Goal: Task Accomplishment & Management: Manage account settings

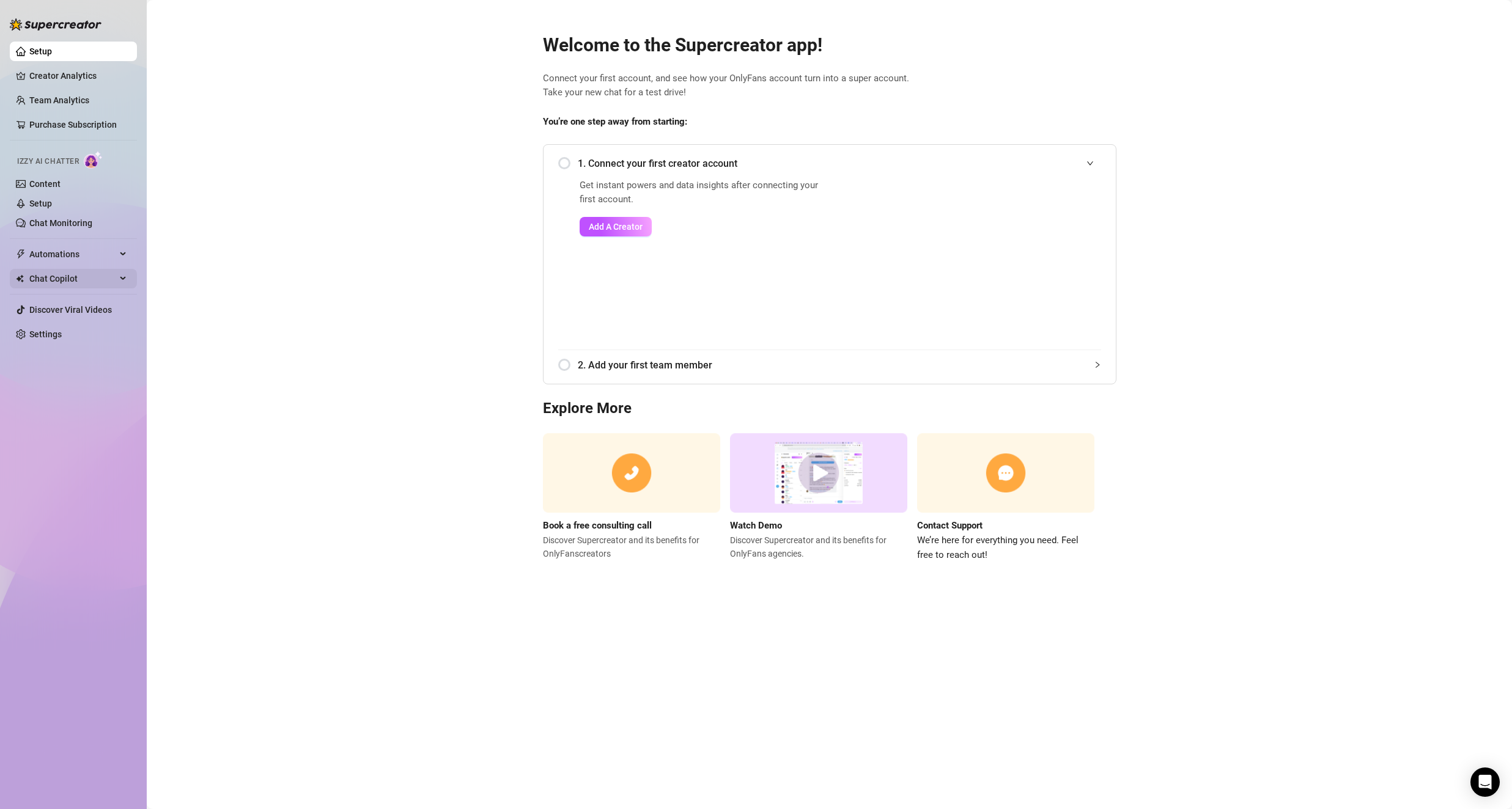
click at [110, 278] on span "Chat Copilot" at bounding box center [72, 279] width 87 height 20
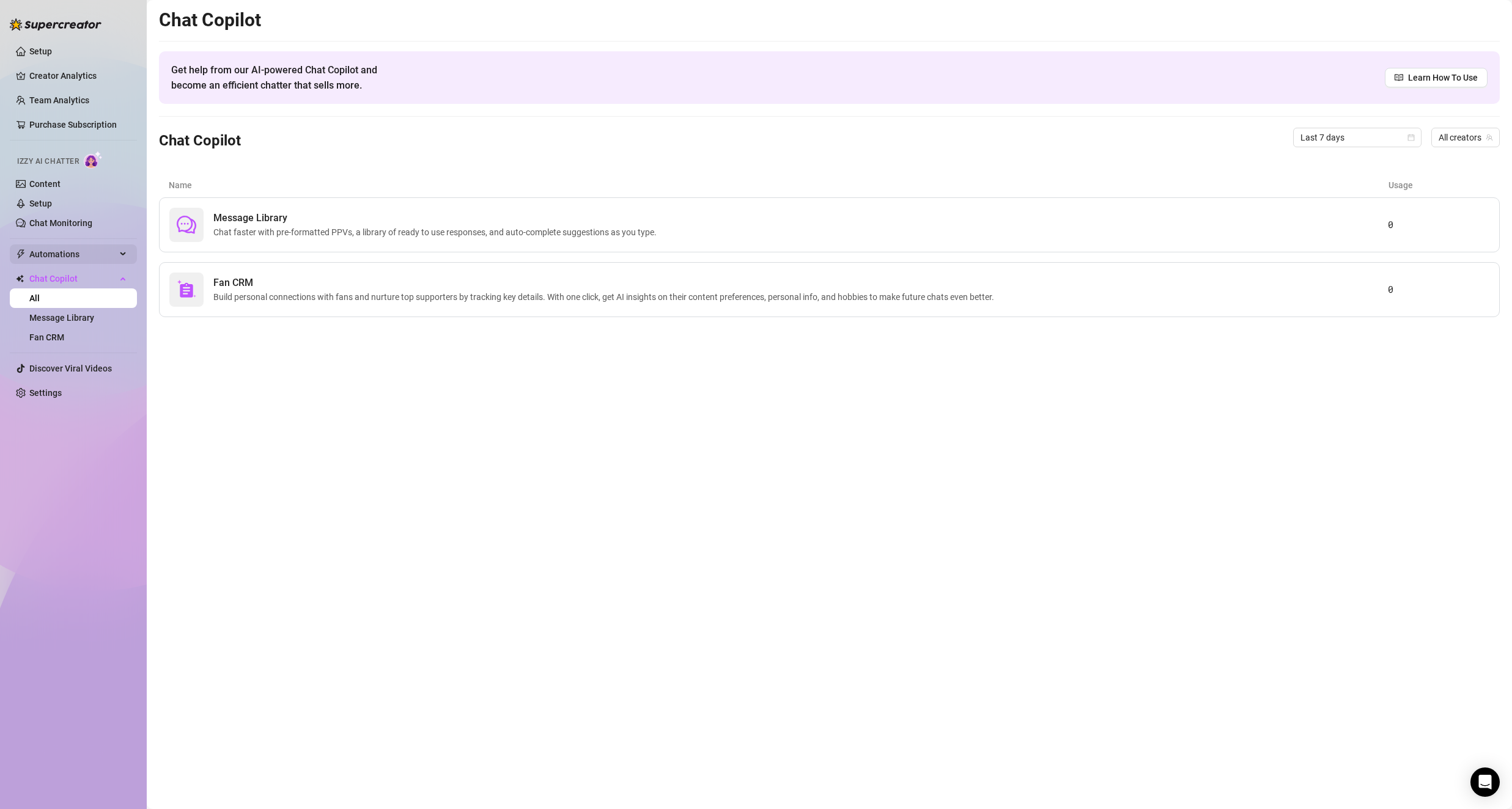
click at [82, 258] on span "Automations" at bounding box center [72, 254] width 87 height 20
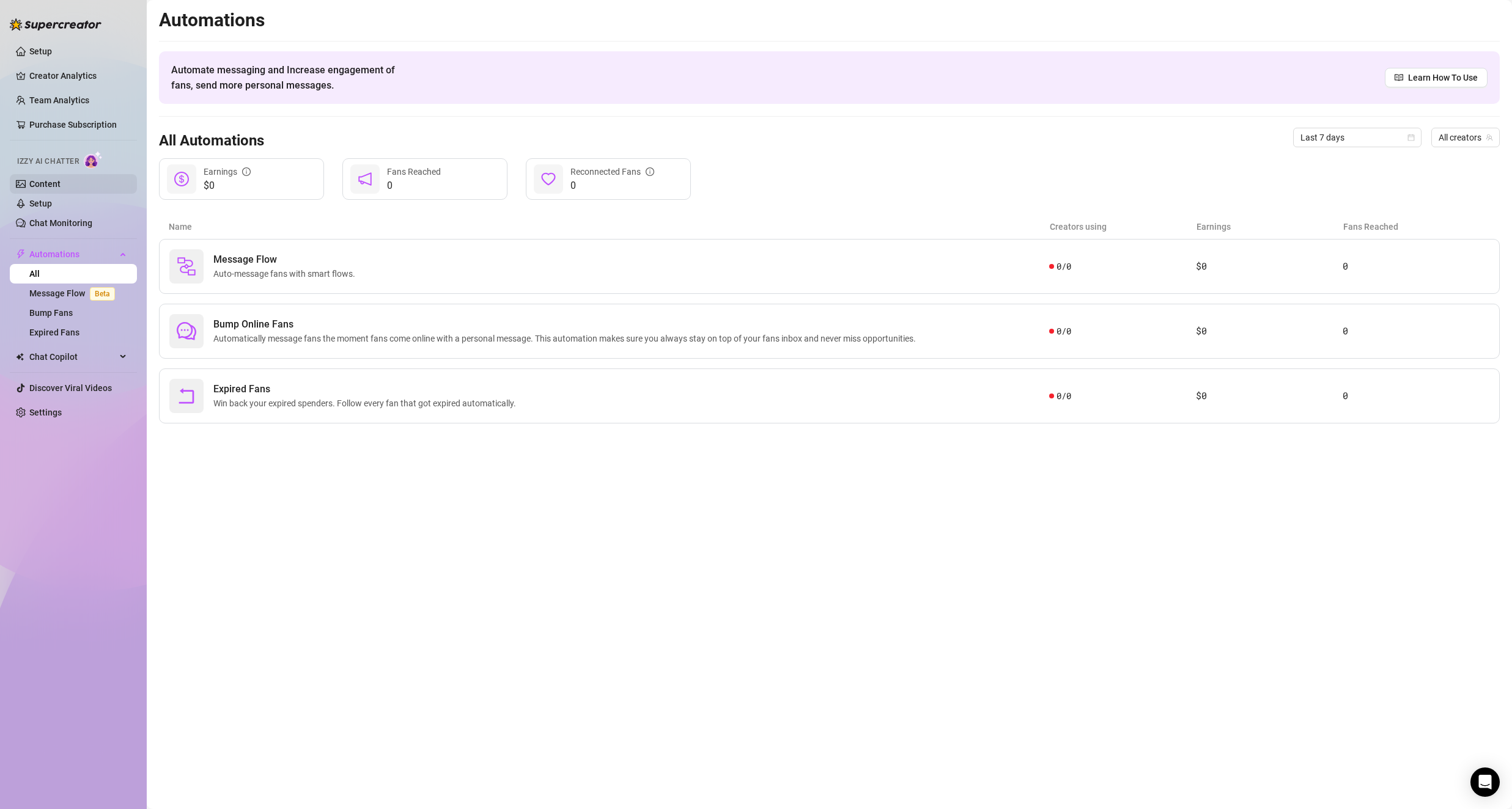
click at [61, 183] on link "Content" at bounding box center [45, 184] width 31 height 10
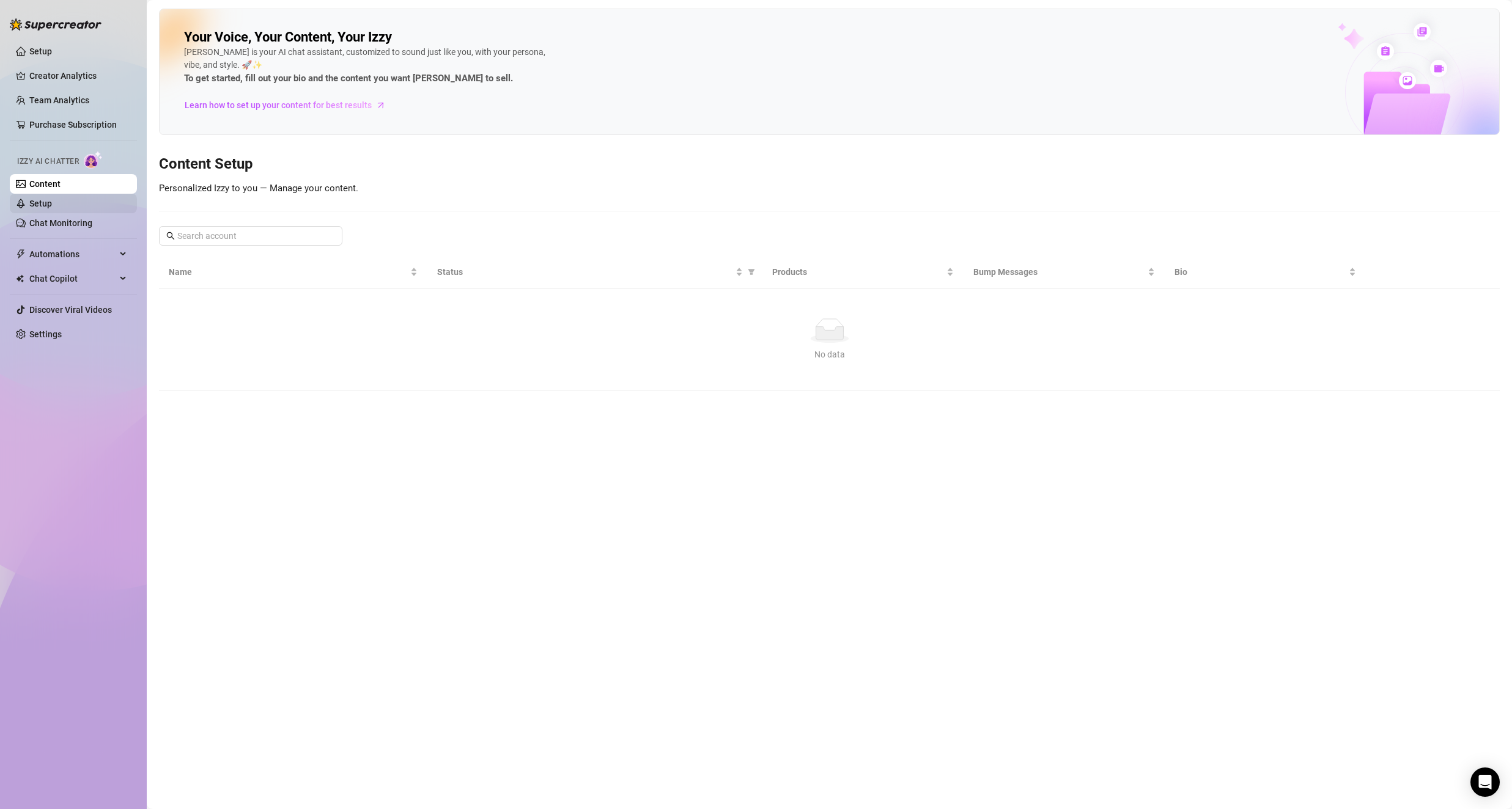
click at [50, 202] on link "Setup" at bounding box center [40, 204] width 22 height 10
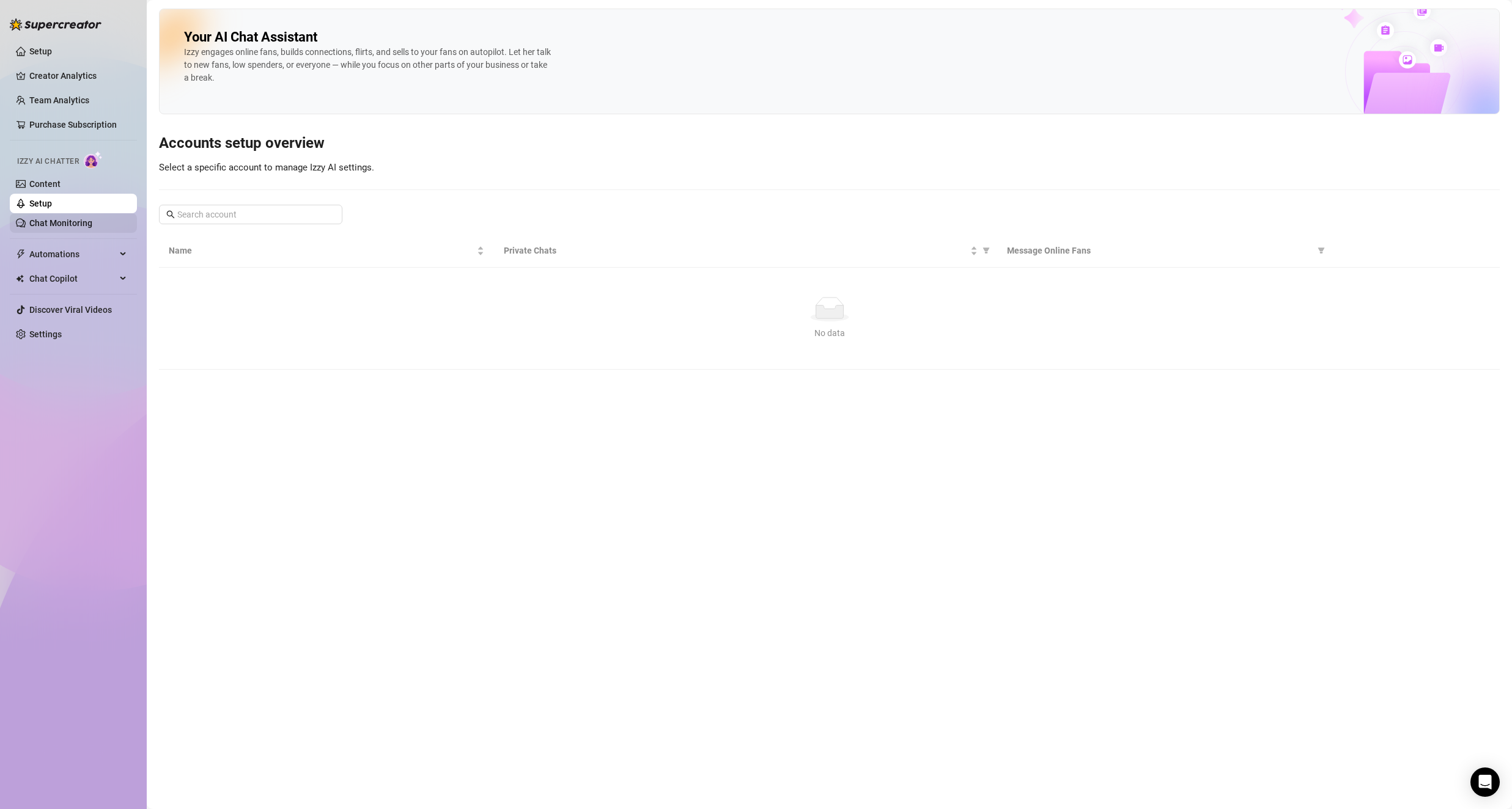
click at [56, 223] on link "Chat Monitoring" at bounding box center [61, 223] width 63 height 10
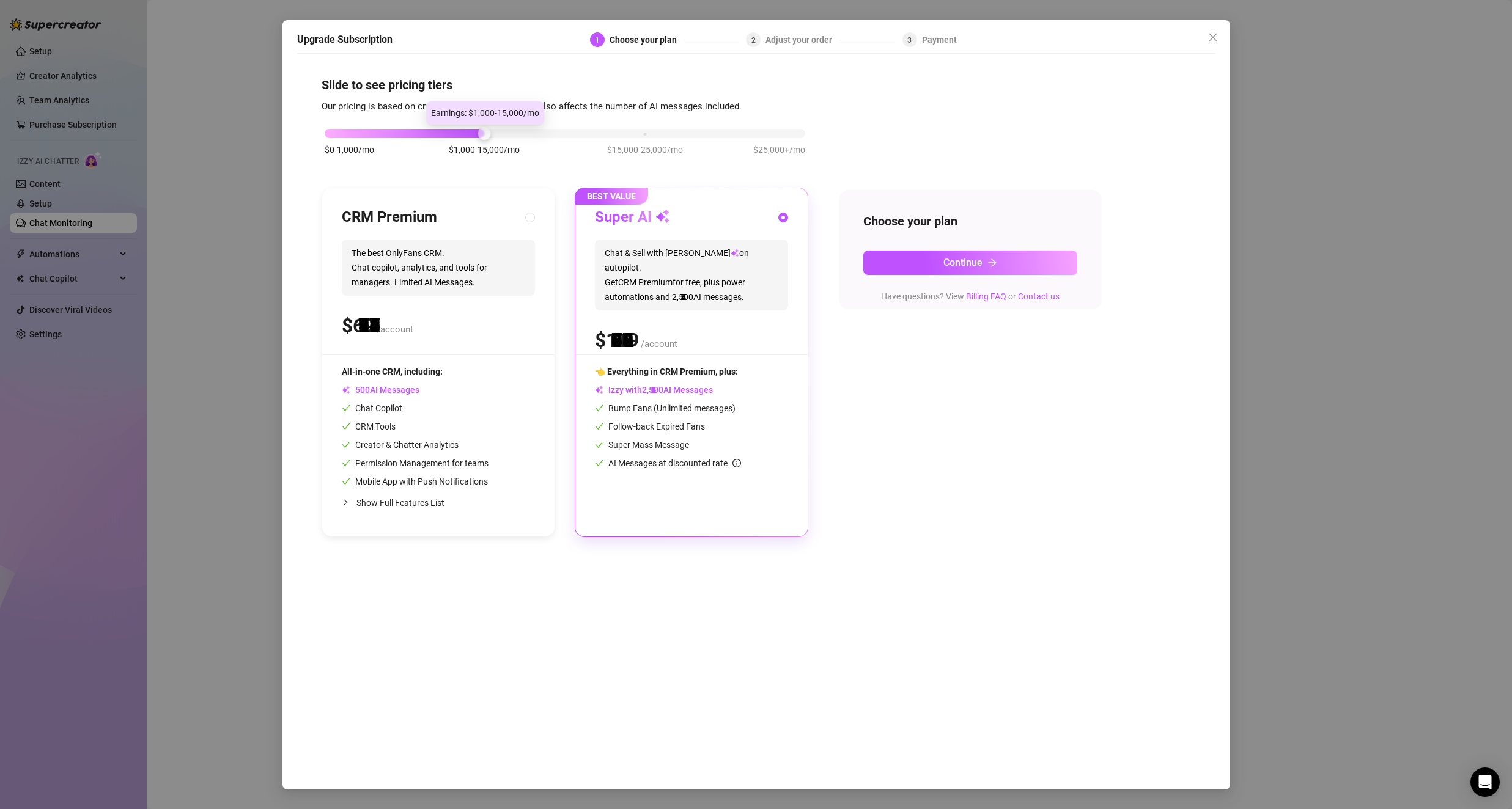
drag, startPoint x: 484, startPoint y: 133, endPoint x: 645, endPoint y: 146, distance: 161.5
click at [555, 146] on div "$0-1,000/mo $1,000-15,000/mo $15,000-25,000/mo $25,000+/mo" at bounding box center [565, 148] width 487 height 69
drag, startPoint x: 669, startPoint y: 146, endPoint x: 770, endPoint y: 134, distance: 101.7
click at [770, 133] on div "$0-1,000/mo $1,000-15,000/mo $15,000-25,000/mo $25,000+/mo" at bounding box center [564, 130] width 480 height 7
drag, startPoint x: 651, startPoint y: 137, endPoint x: 339, endPoint y: 132, distance: 312.0
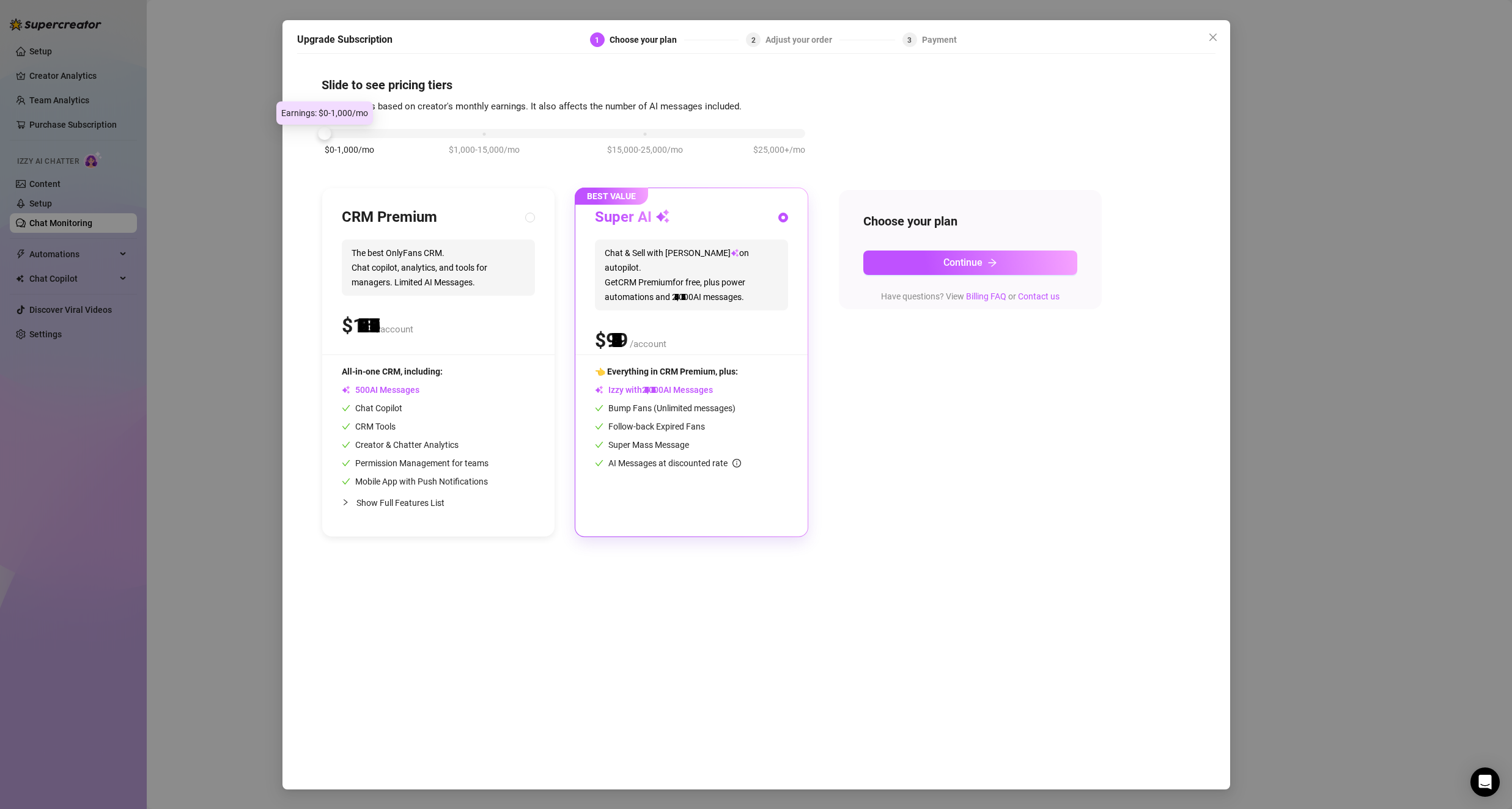
click at [336, 137] on div at bounding box center [564, 133] width 480 height 9
click at [1216, 39] on icon "close" at bounding box center [1213, 37] width 10 height 10
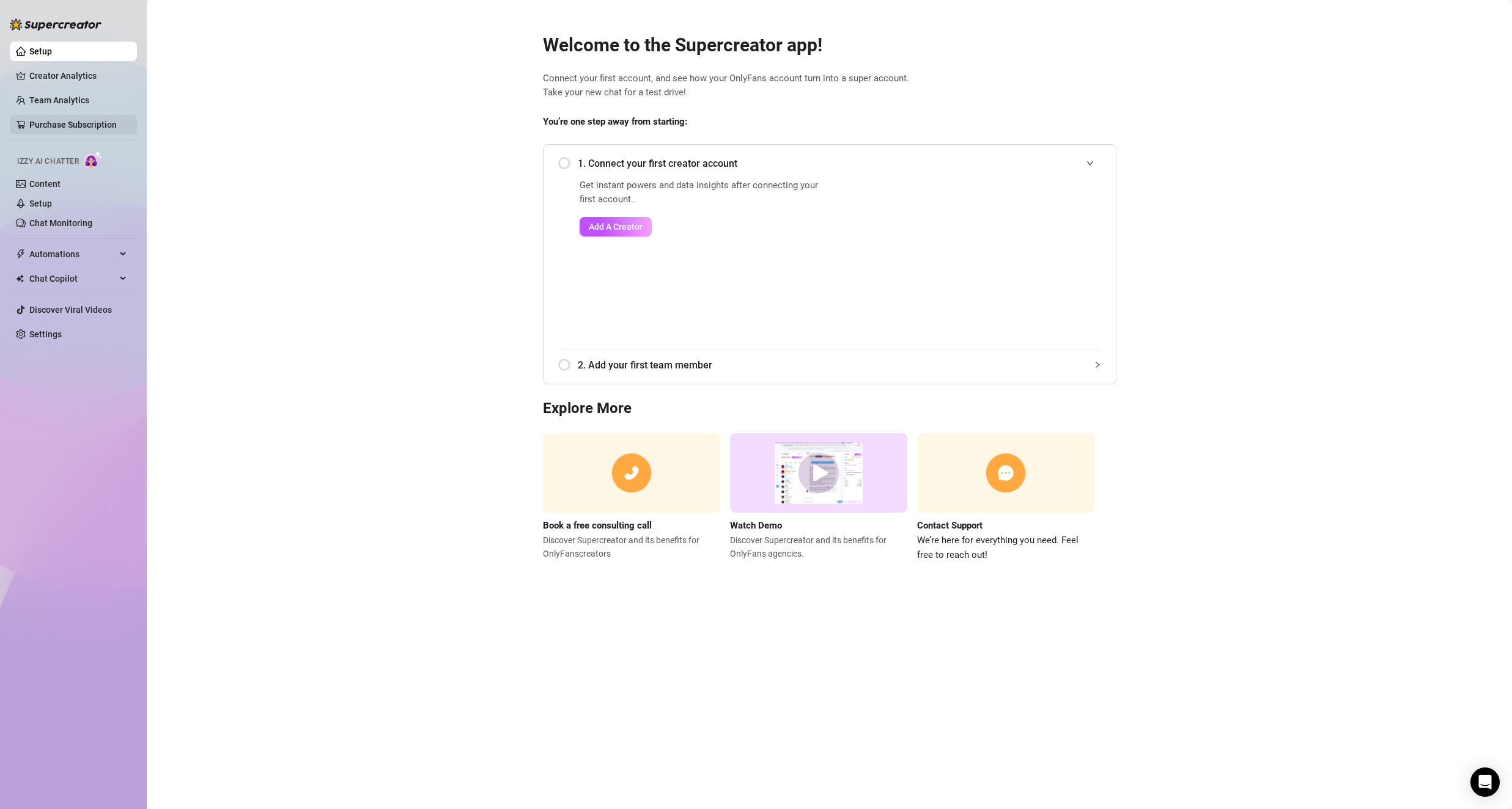
click at [75, 120] on link "Purchase Subscription" at bounding box center [73, 125] width 87 height 10
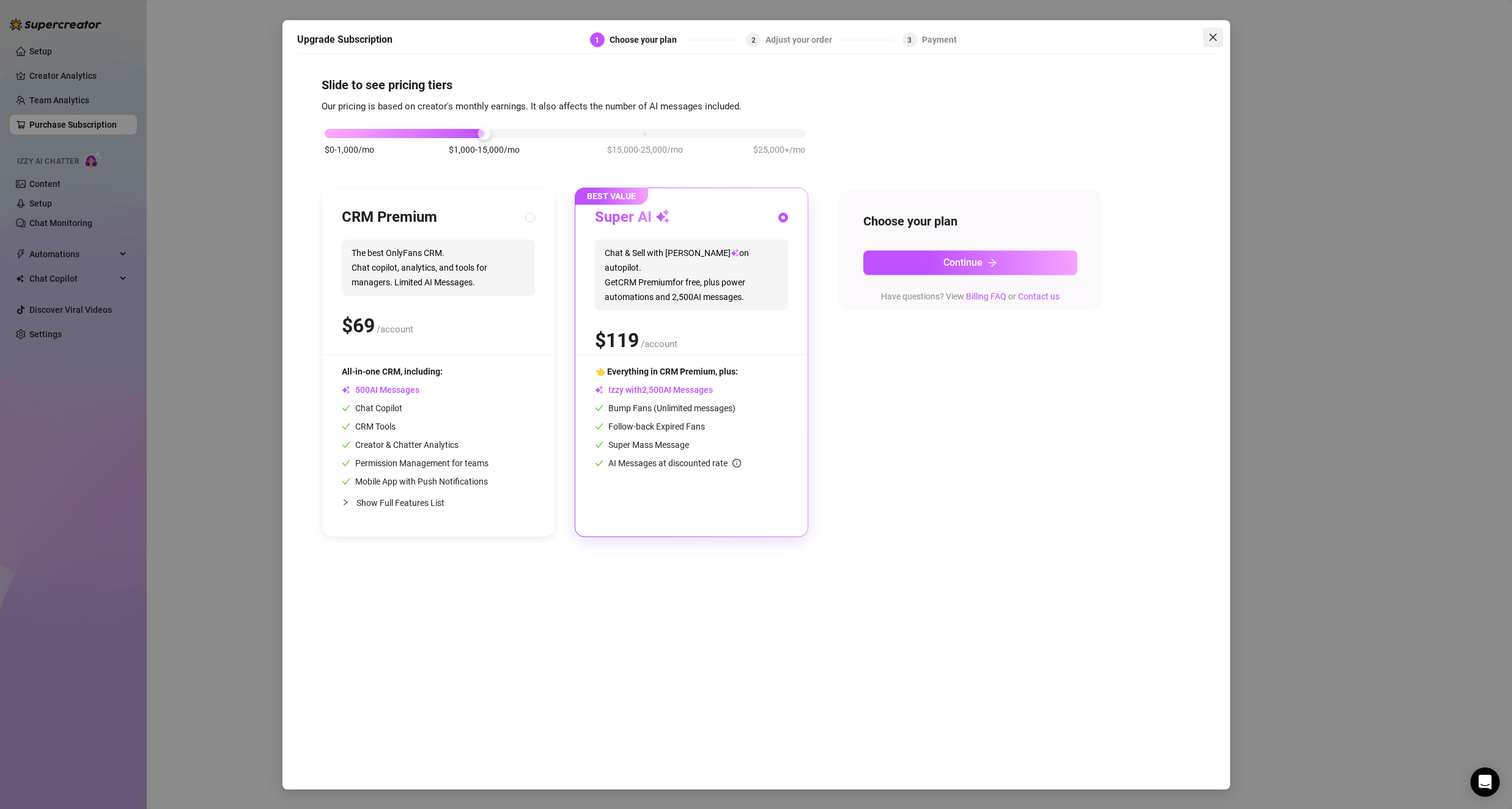
click at [1215, 37] on icon "close" at bounding box center [1213, 37] width 10 height 10
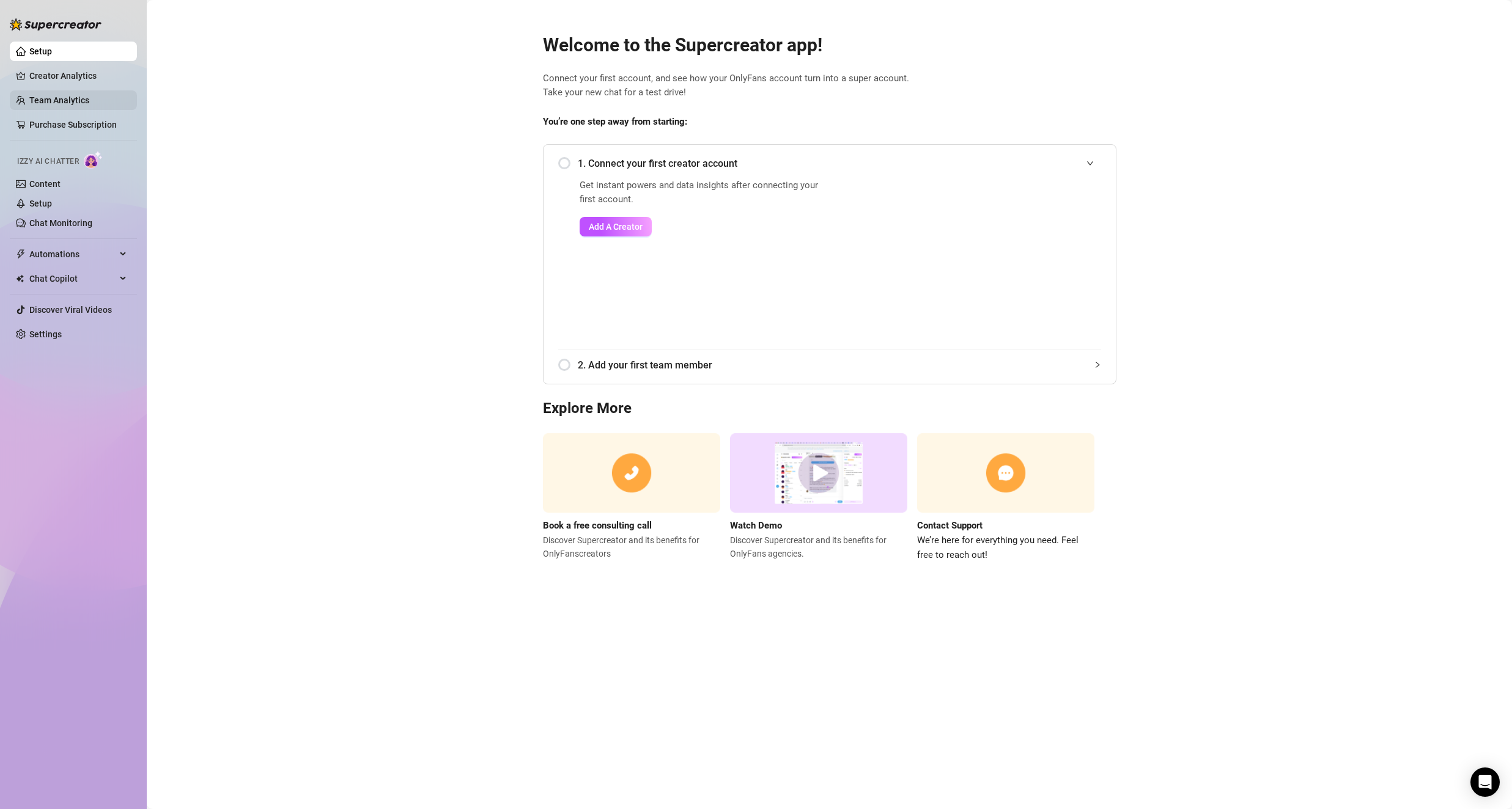
click at [79, 99] on link "Team Analytics" at bounding box center [59, 100] width 60 height 10
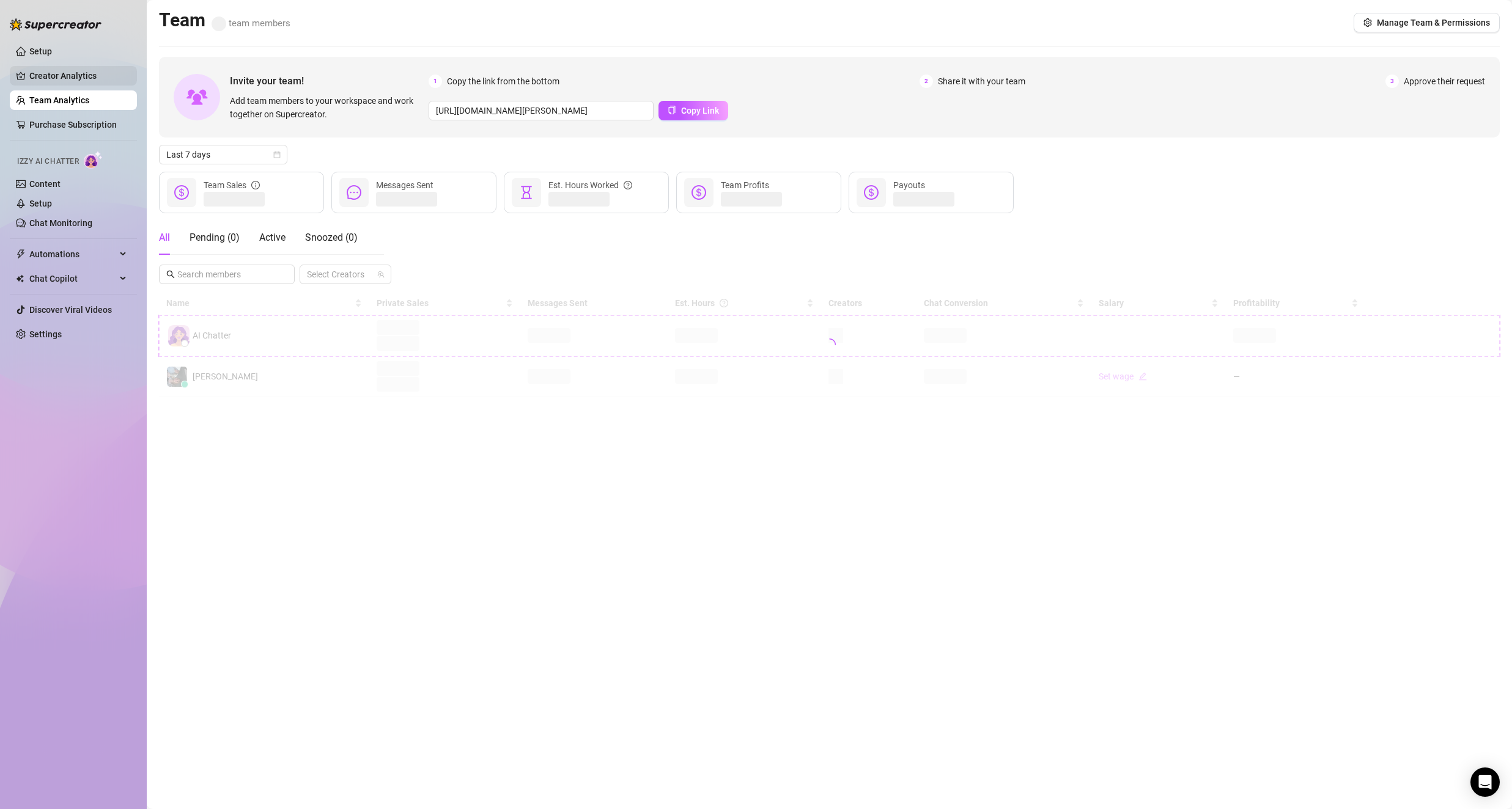
click at [75, 78] on link "Creator Analytics" at bounding box center [78, 76] width 98 height 20
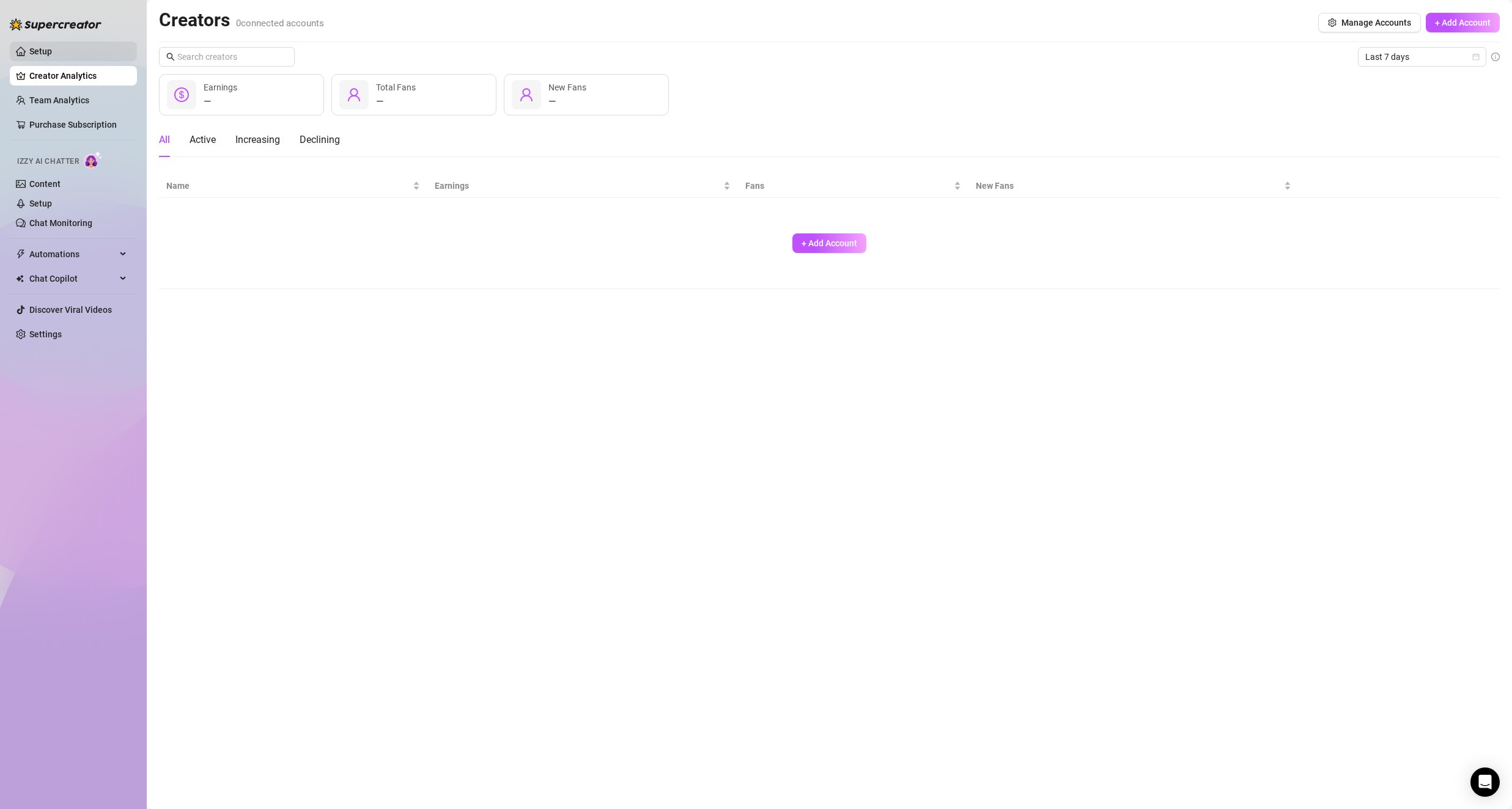
click at [52, 57] on link "Setup" at bounding box center [40, 51] width 22 height 10
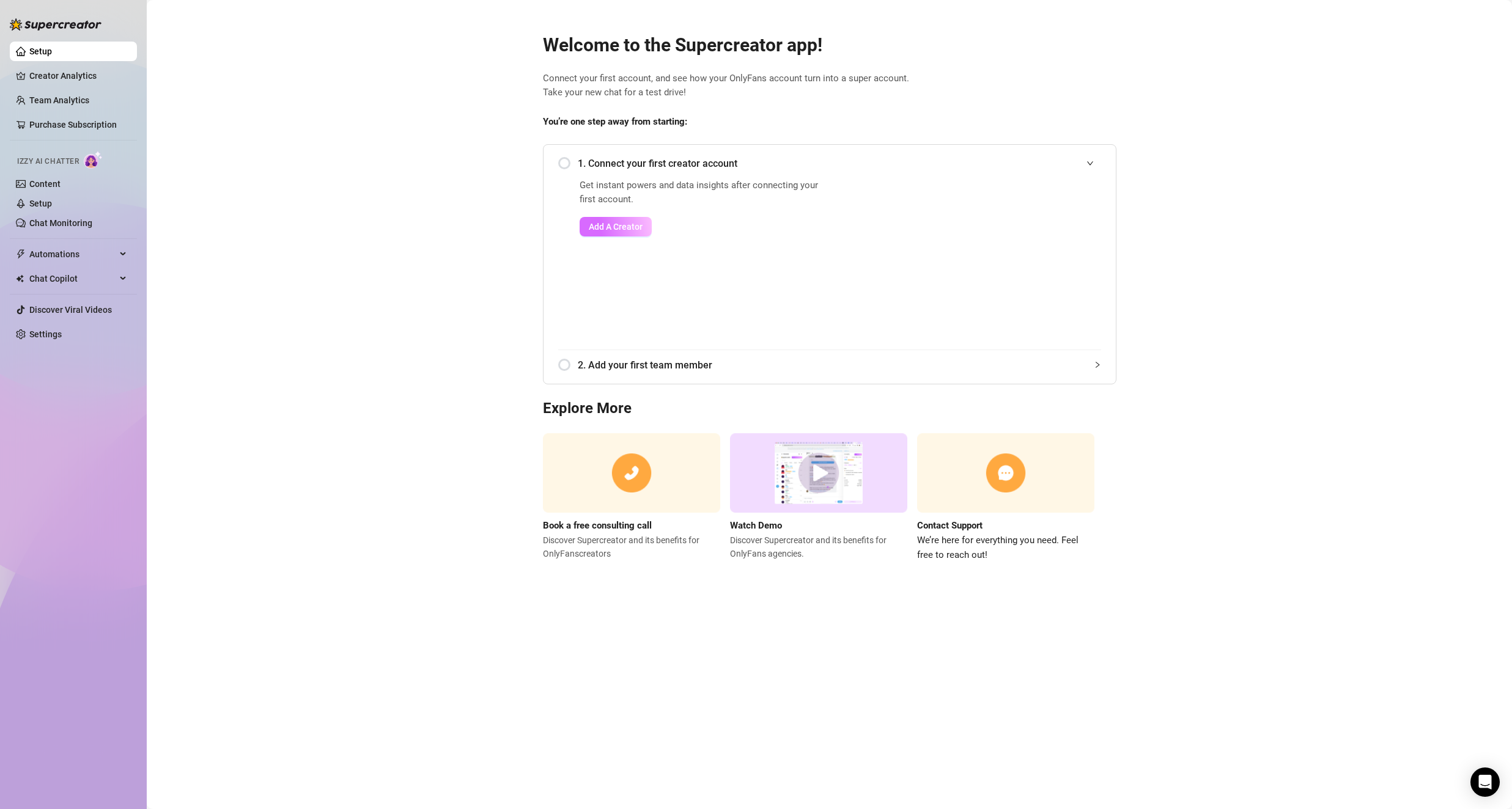
click at [615, 227] on span "Add A Creator" at bounding box center [615, 227] width 54 height 10
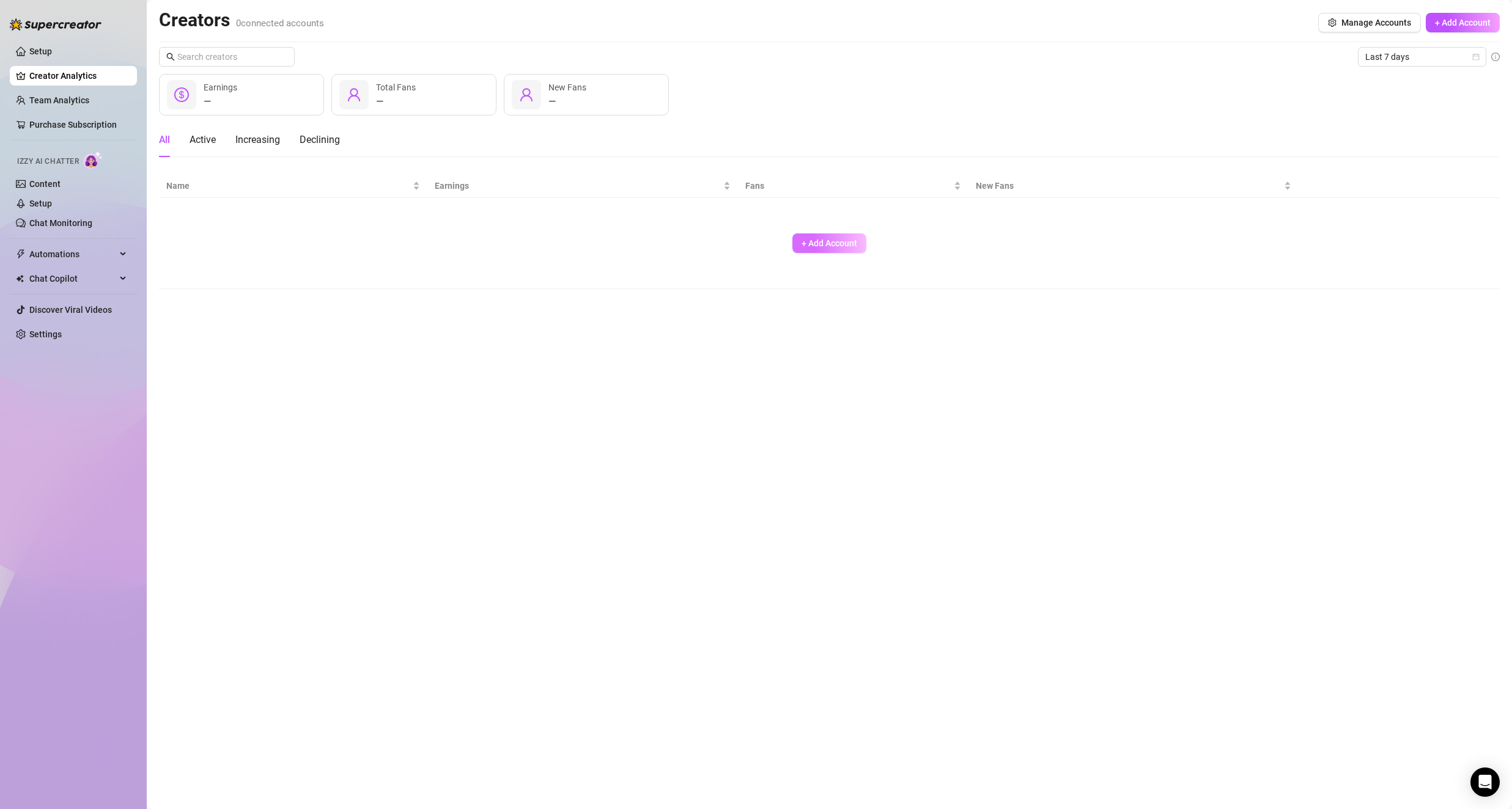
click at [833, 244] on span "+ Add Account" at bounding box center [829, 243] width 56 height 10
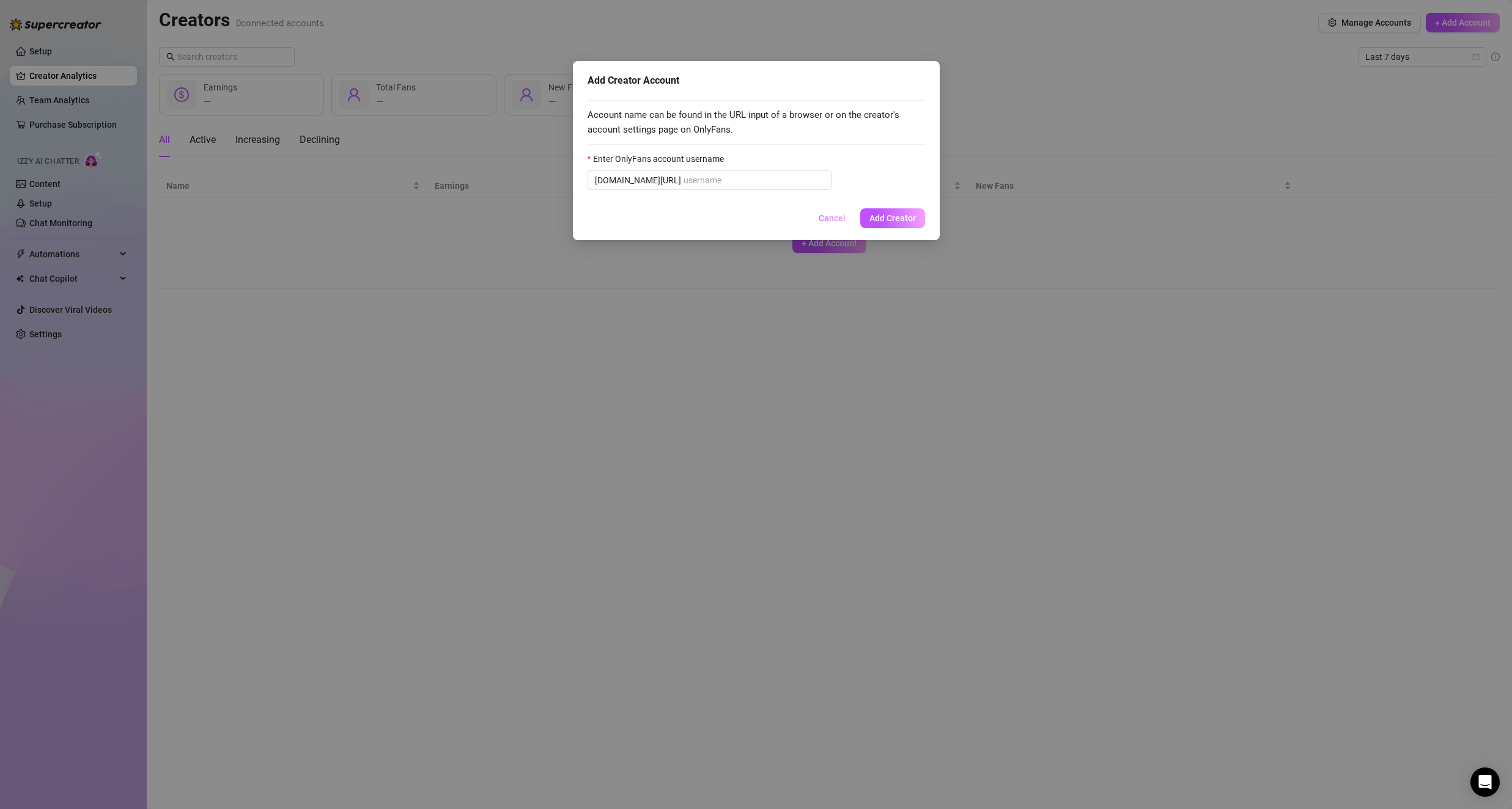
click at [839, 216] on span "Cancel" at bounding box center [831, 218] width 27 height 10
